Goal: Navigation & Orientation: Find specific page/section

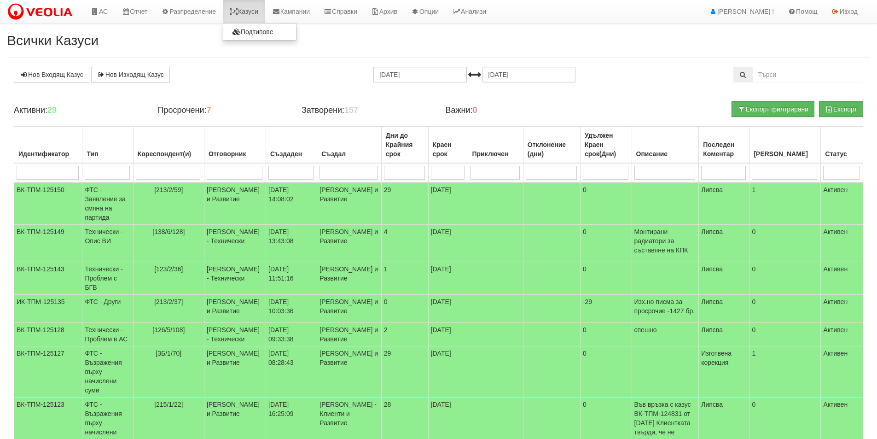
click at [235, 16] on link "Казуси" at bounding box center [244, 11] width 42 height 23
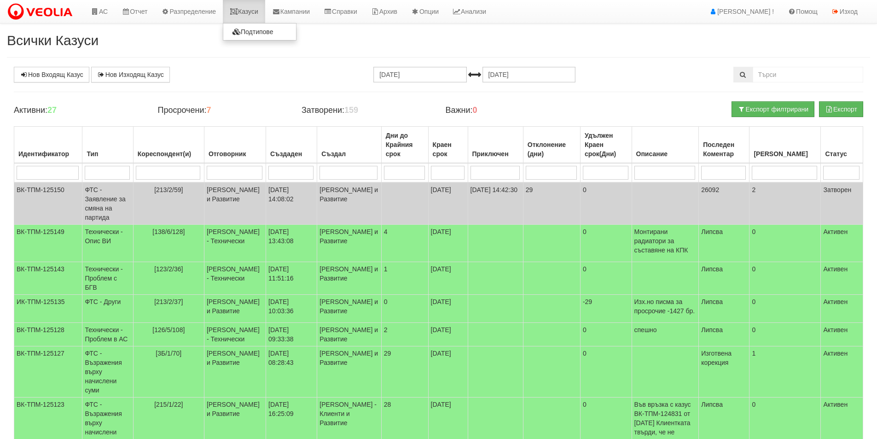
click at [238, 9] on icon at bounding box center [234, 11] width 8 height 6
drag, startPoint x: 124, startPoint y: 66, endPoint x: 114, endPoint y: 75, distance: 13.1
click at [115, 75] on div "Всички Казуси Нов Входящ Казус Нов Изходящ Казус [DATE] [DATE] Зареждане на каз…" at bounding box center [438, 334] width 877 height 602
click at [241, 15] on link "Казуси" at bounding box center [244, 11] width 42 height 23
click at [244, 4] on link "Казуси" at bounding box center [244, 11] width 42 height 23
